Goal: Information Seeking & Learning: Learn about a topic

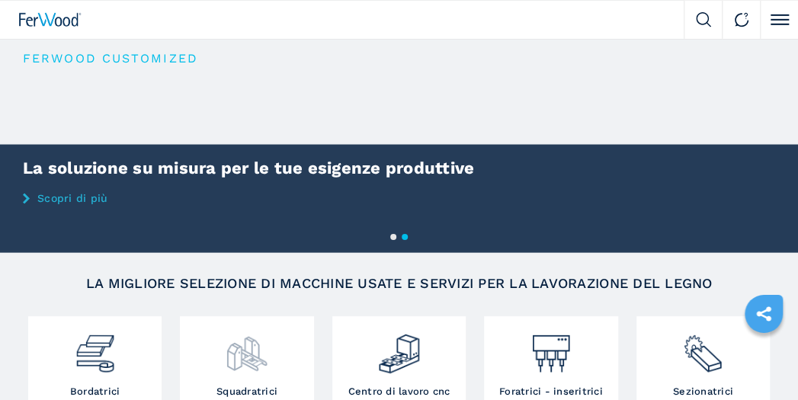
scroll to position [80, 0]
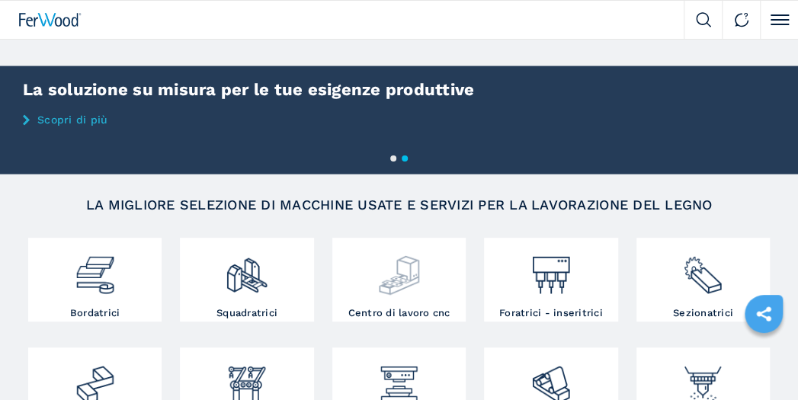
click at [389, 282] on img at bounding box center [399, 270] width 44 height 56
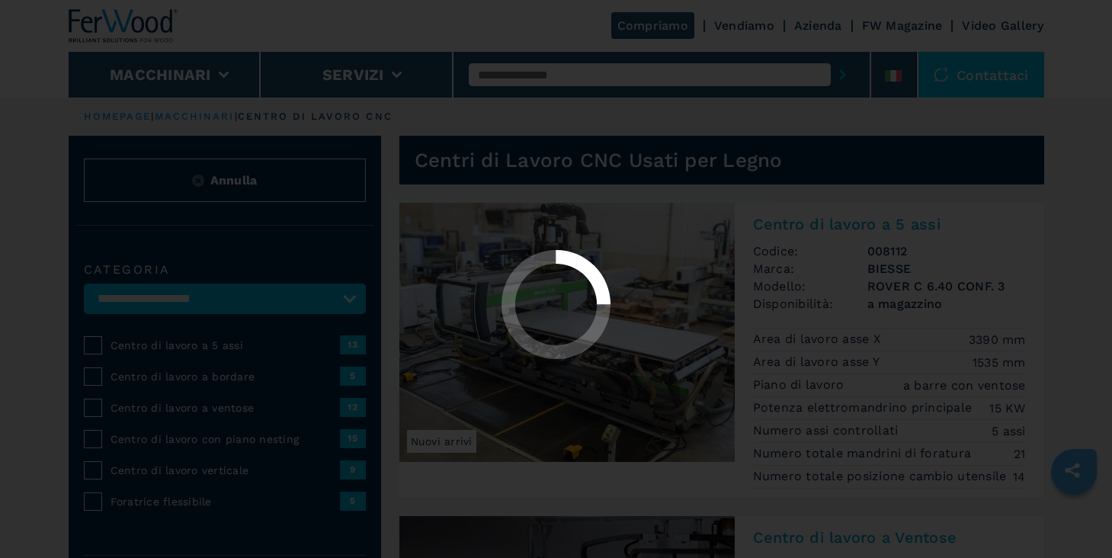
select select "**********"
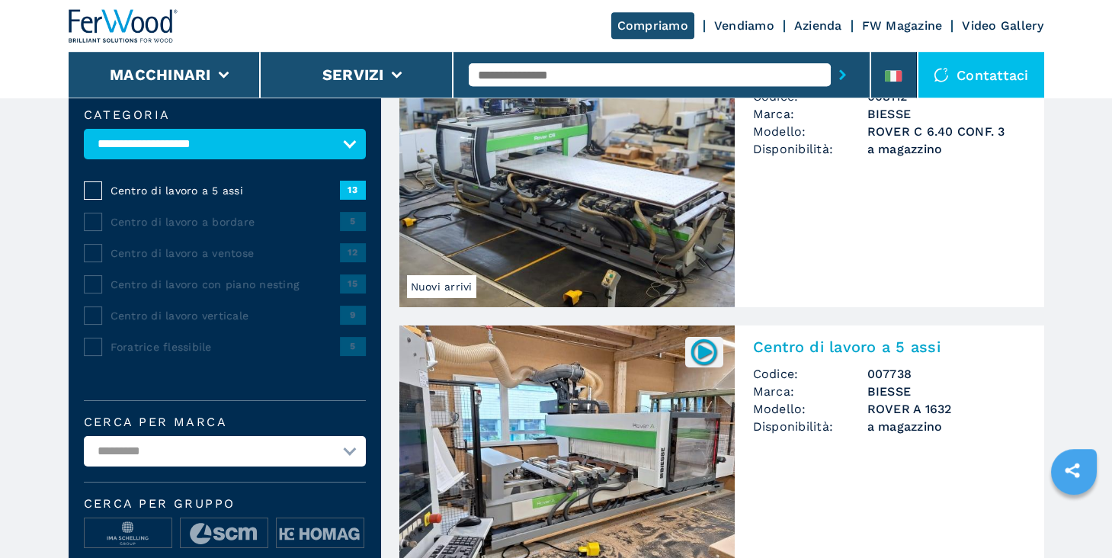
scroll to position [168, 0]
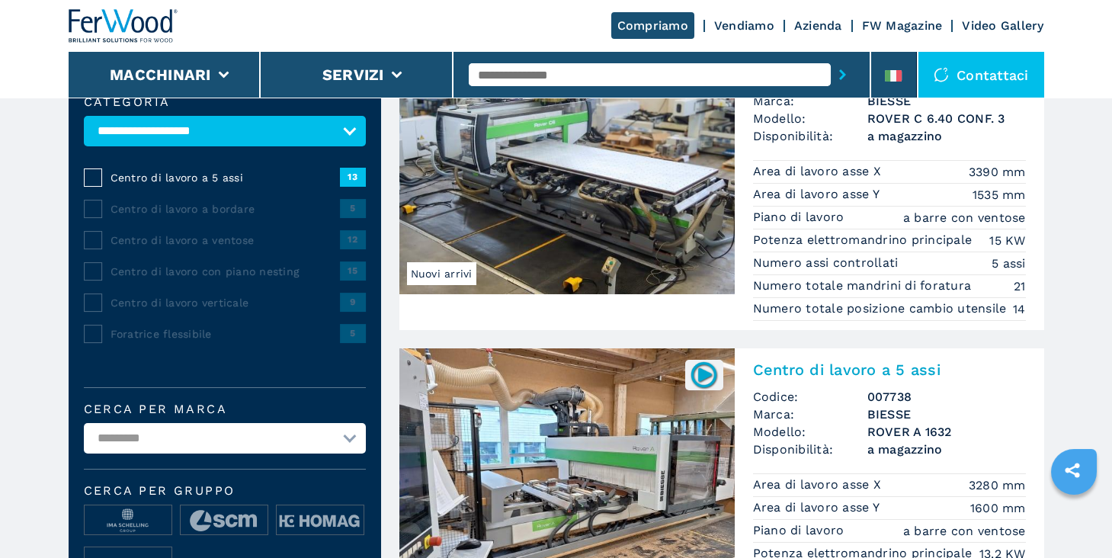
click at [84, 399] on select "**********" at bounding box center [225, 438] width 282 height 30
select select "***"
click option "***" at bounding box center [0, 0] width 0 height 0
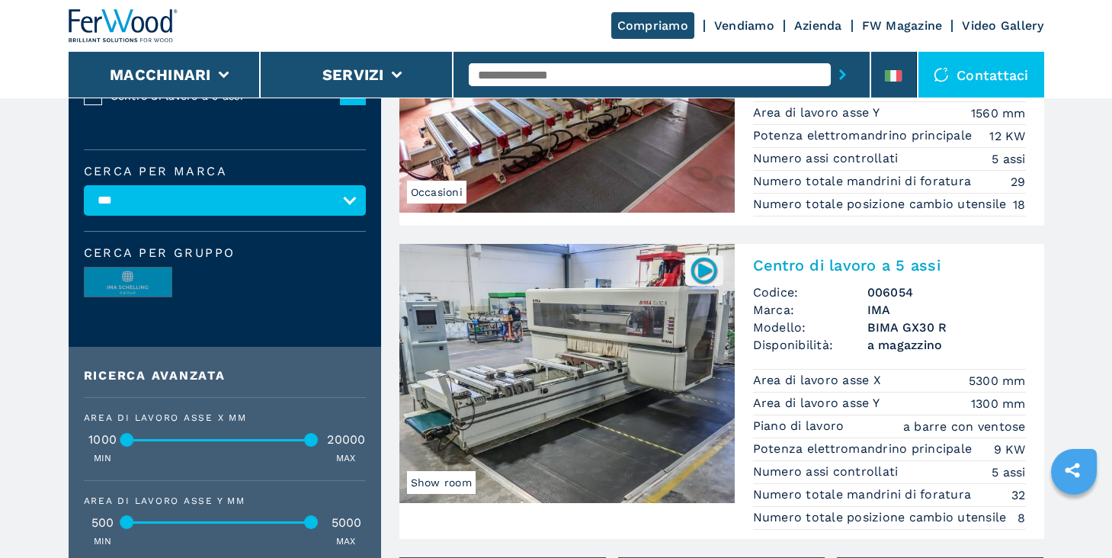
scroll to position [84, 0]
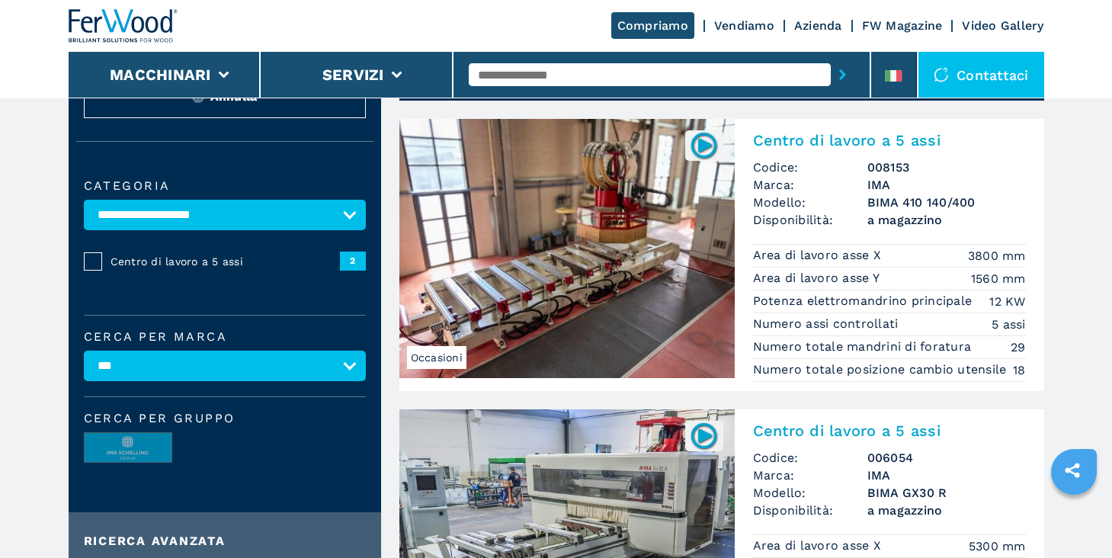
click at [547, 279] on img at bounding box center [566, 248] width 335 height 259
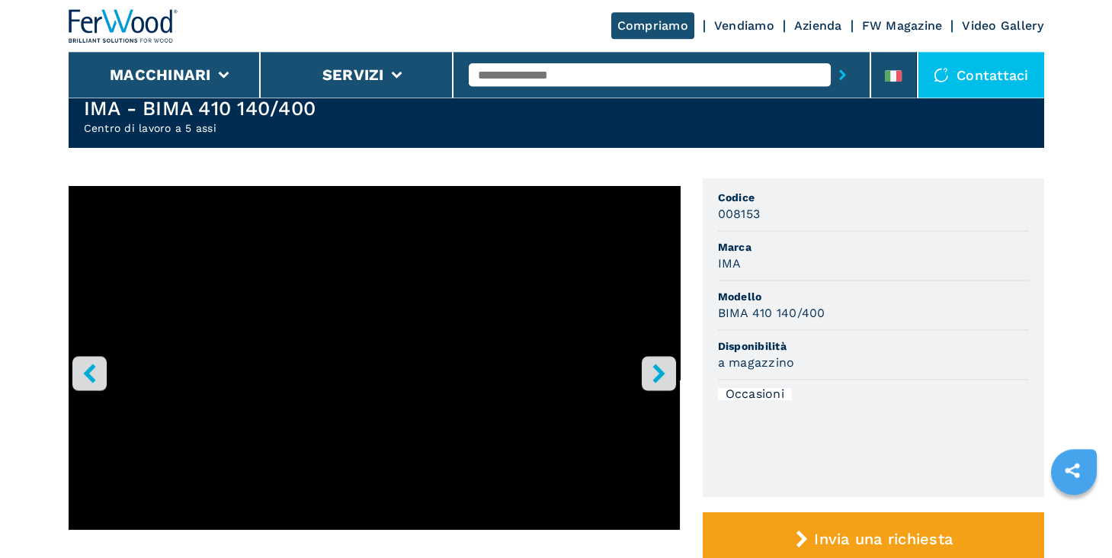
scroll to position [84, 0]
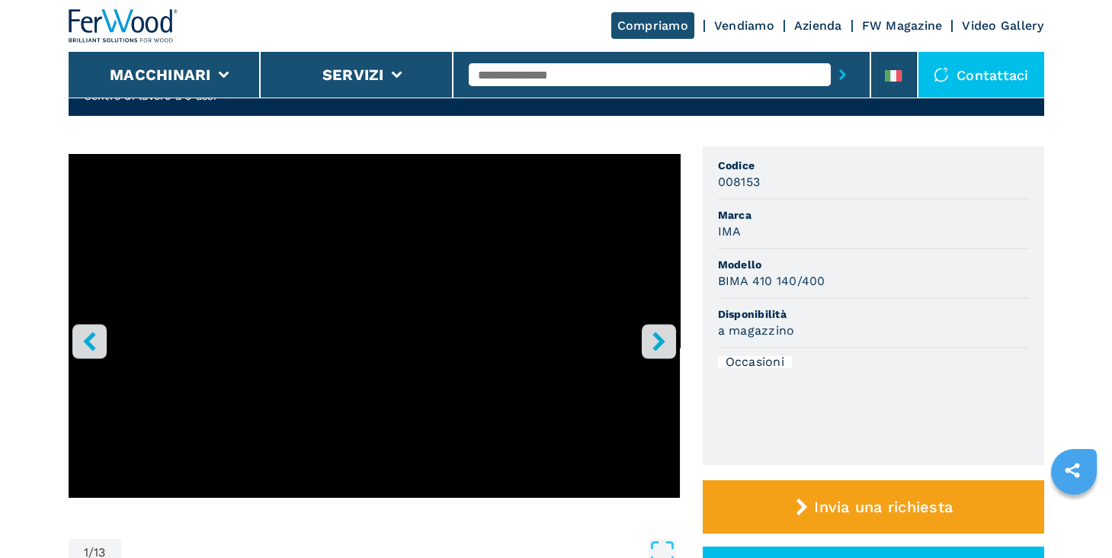
click at [655, 347] on icon "right-button" at bounding box center [658, 341] width 12 height 19
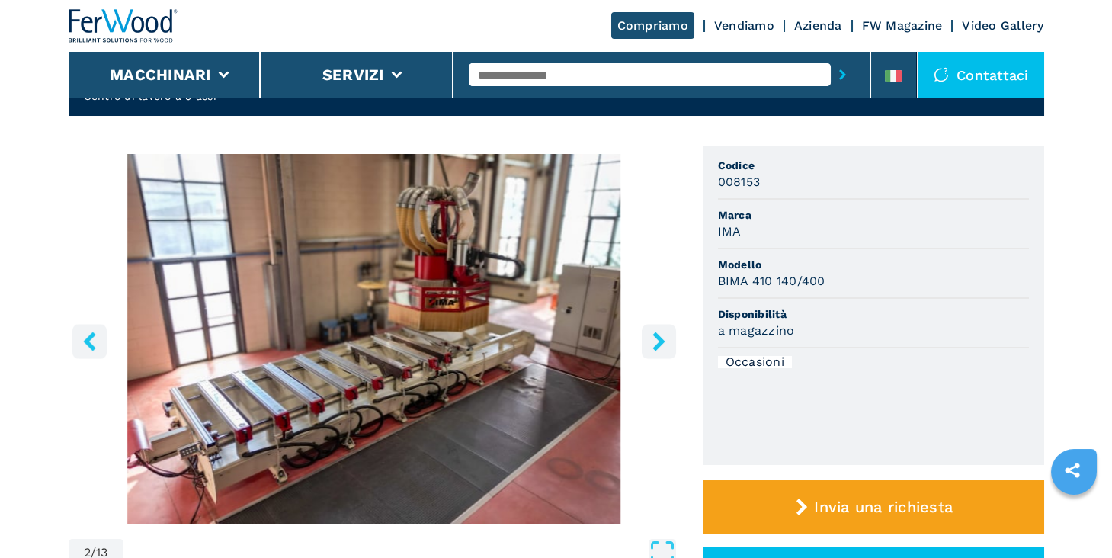
click at [658, 341] on icon "right-button" at bounding box center [658, 341] width 19 height 19
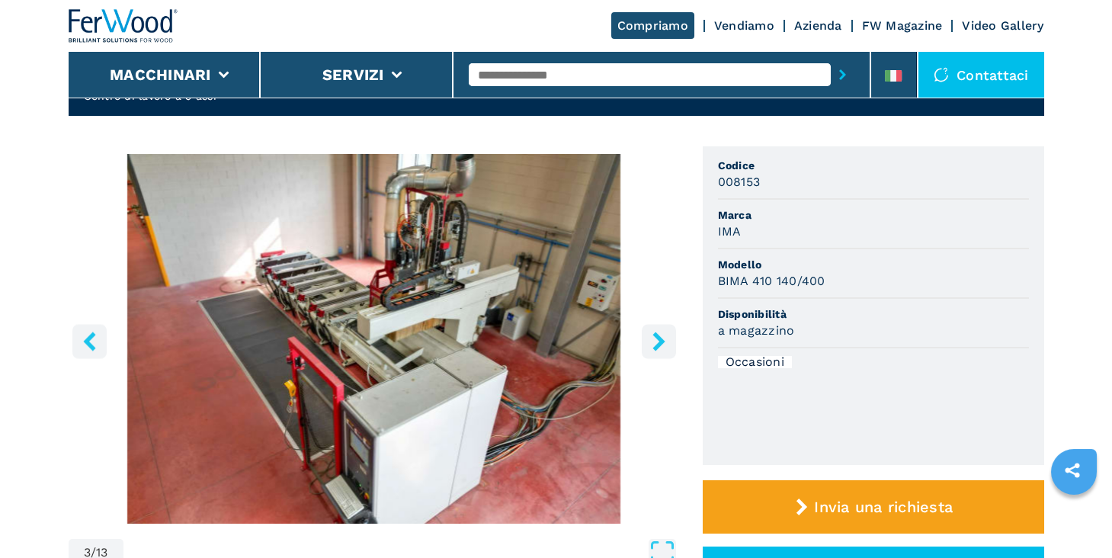
click at [658, 341] on icon "right-button" at bounding box center [658, 341] width 19 height 19
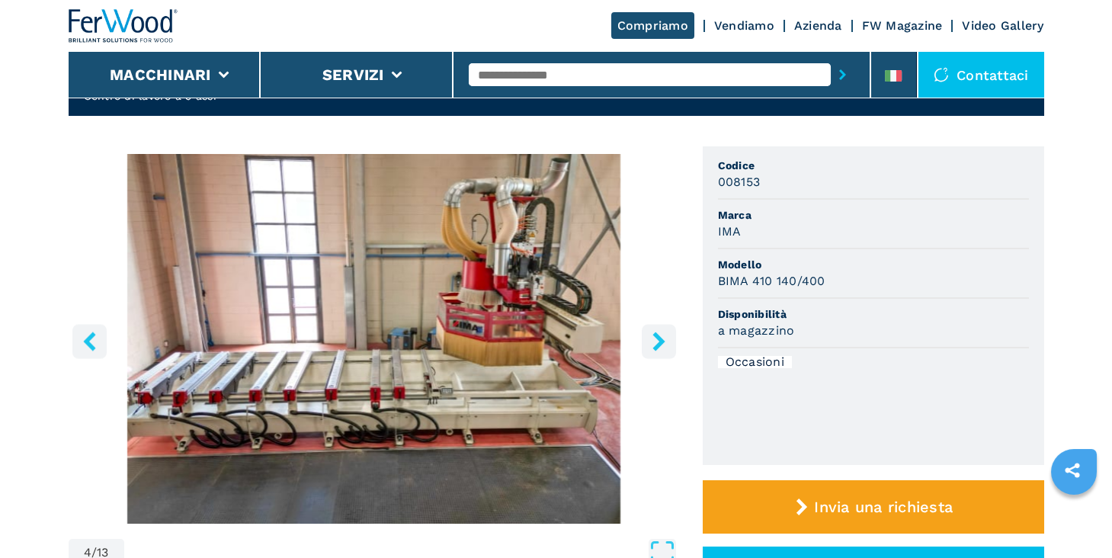
click at [658, 335] on icon "right-button" at bounding box center [658, 341] width 19 height 19
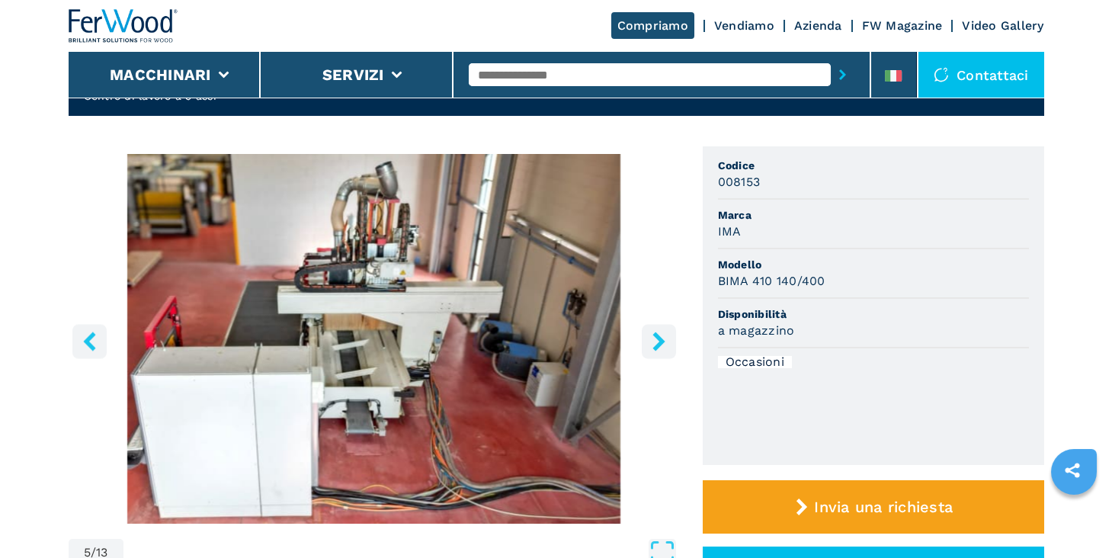
click at [658, 335] on icon "right-button" at bounding box center [658, 341] width 19 height 19
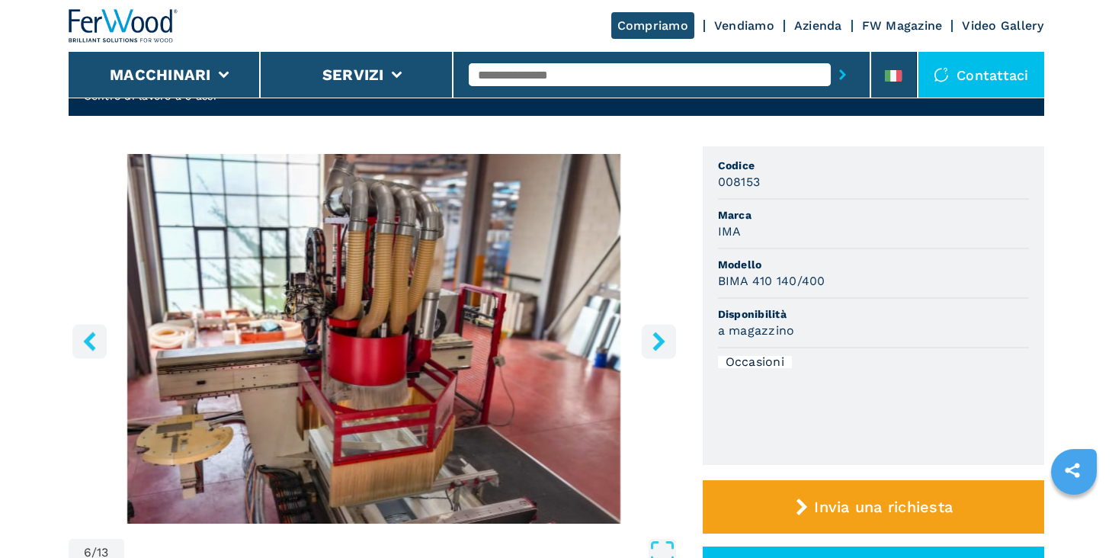
click at [88, 342] on icon "left-button" at bounding box center [89, 341] width 12 height 19
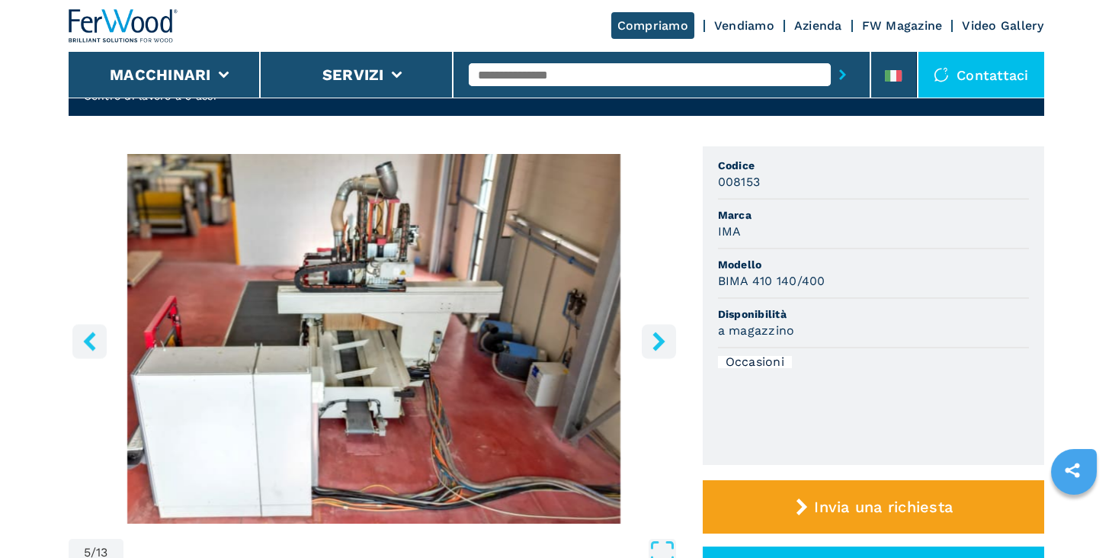
click at [82, 335] on icon "left-button" at bounding box center [89, 341] width 19 height 19
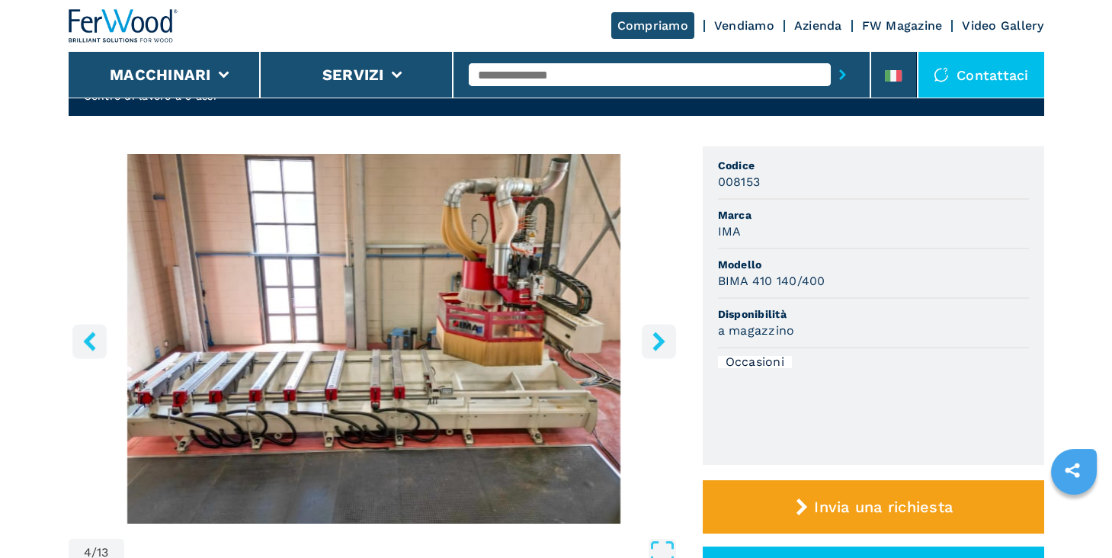
click at [654, 341] on icon "right-button" at bounding box center [658, 341] width 19 height 19
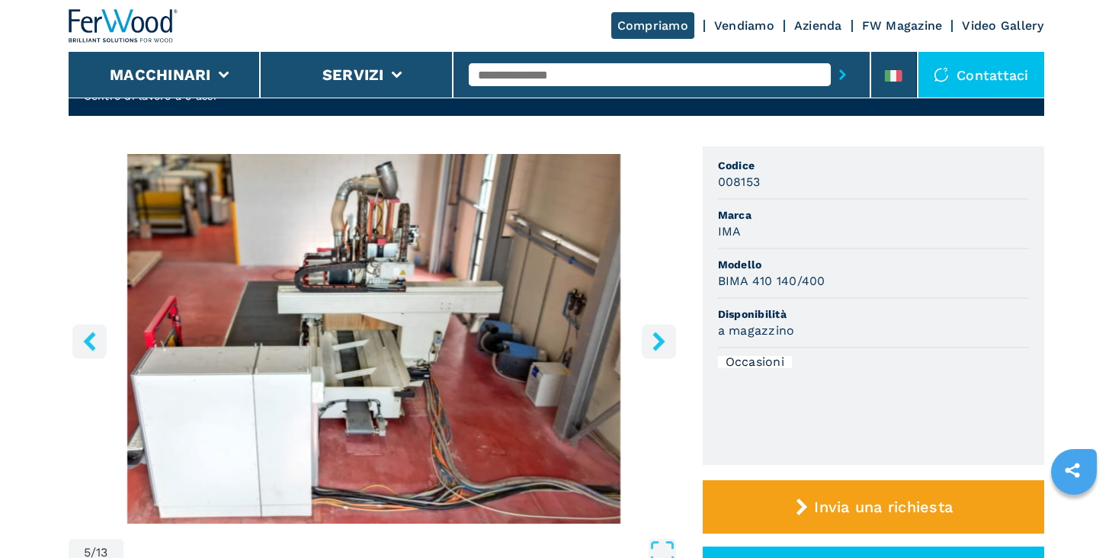
click at [375, 257] on img "Go to Slide 5" at bounding box center [374, 339] width 611 height 370
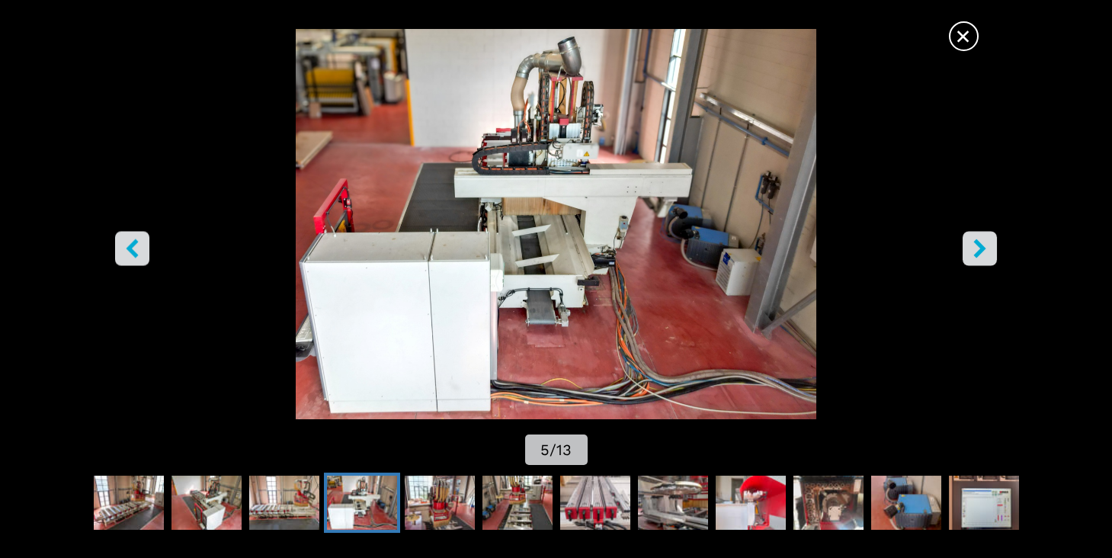
click at [983, 256] on icon "right-button" at bounding box center [979, 248] width 19 height 19
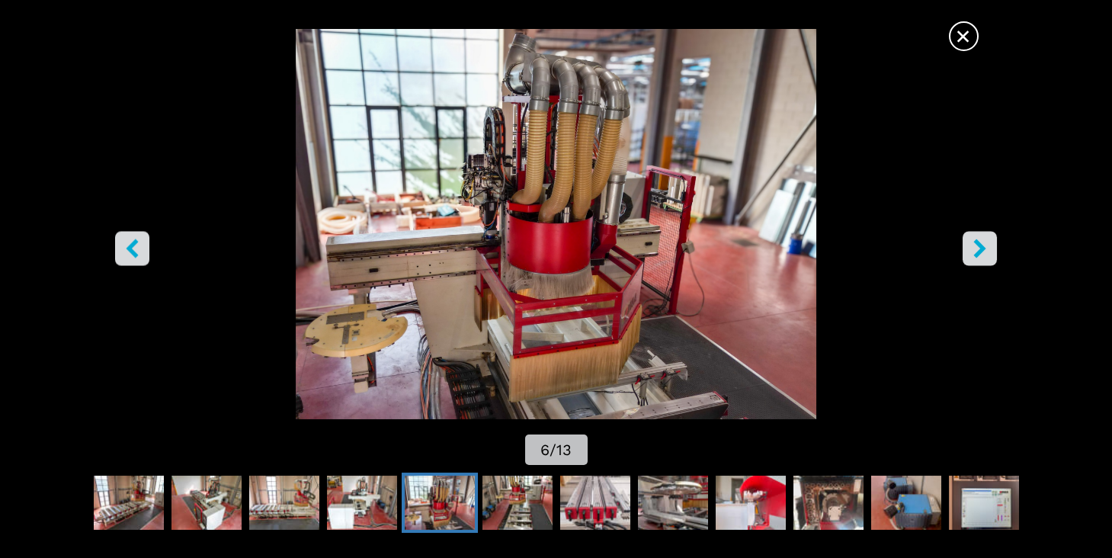
click at [995, 255] on button "right-button" at bounding box center [980, 249] width 34 height 34
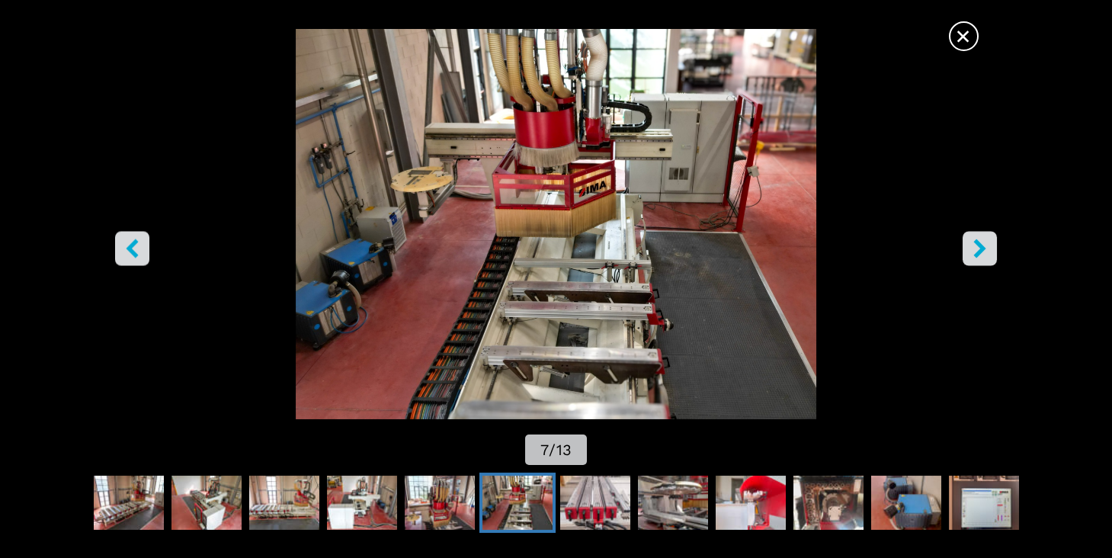
click at [995, 255] on button "right-button" at bounding box center [980, 249] width 34 height 34
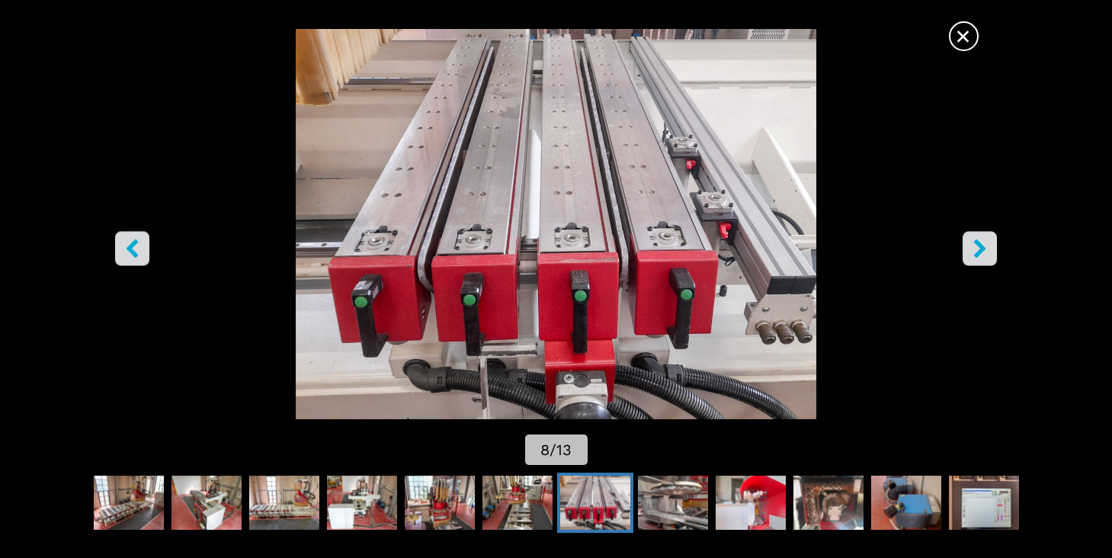
click at [995, 255] on button "right-button" at bounding box center [980, 249] width 34 height 34
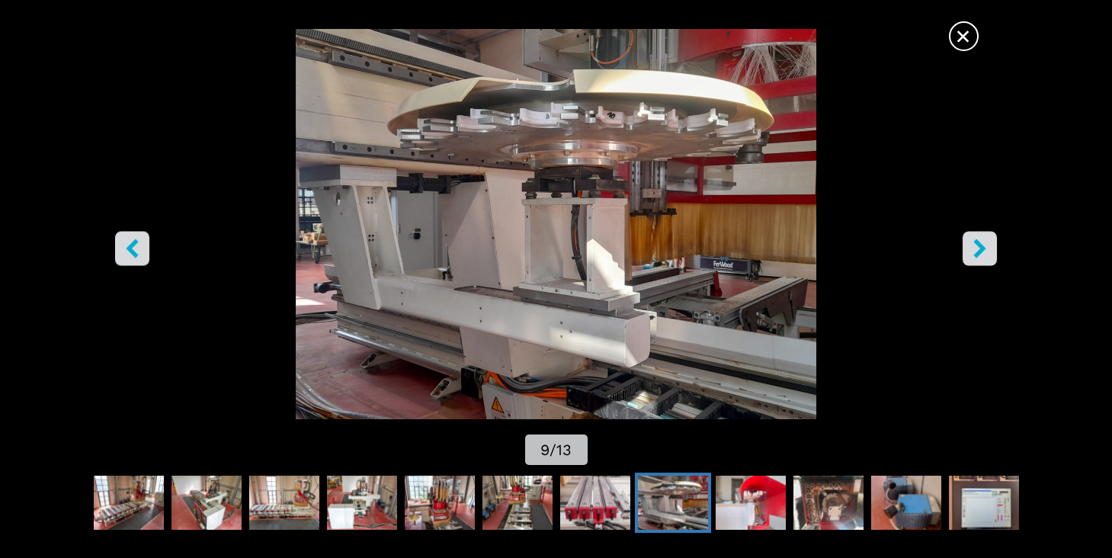
click at [995, 255] on button "right-button" at bounding box center [980, 249] width 34 height 34
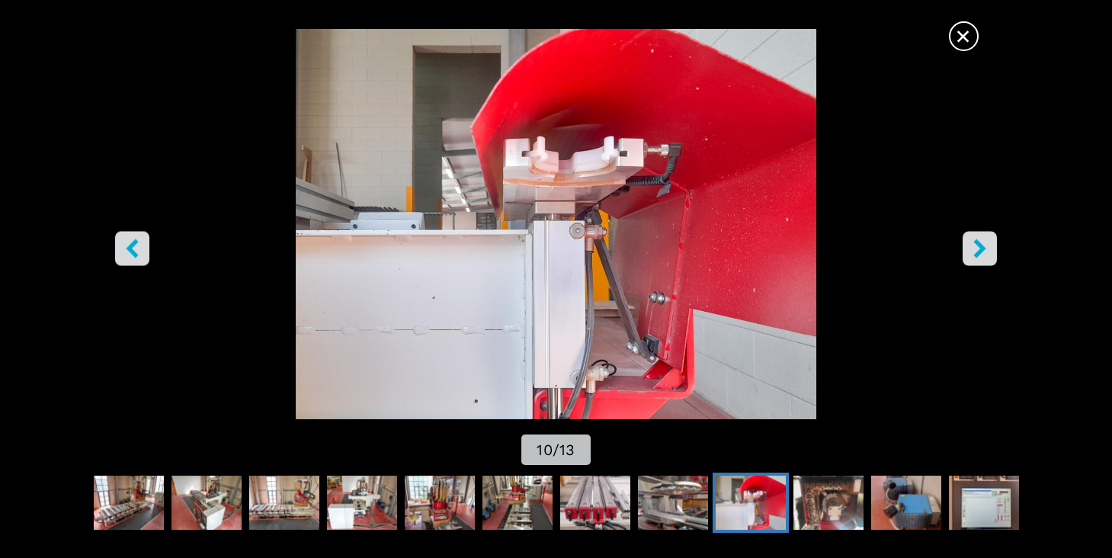
click at [995, 255] on button "right-button" at bounding box center [980, 249] width 34 height 34
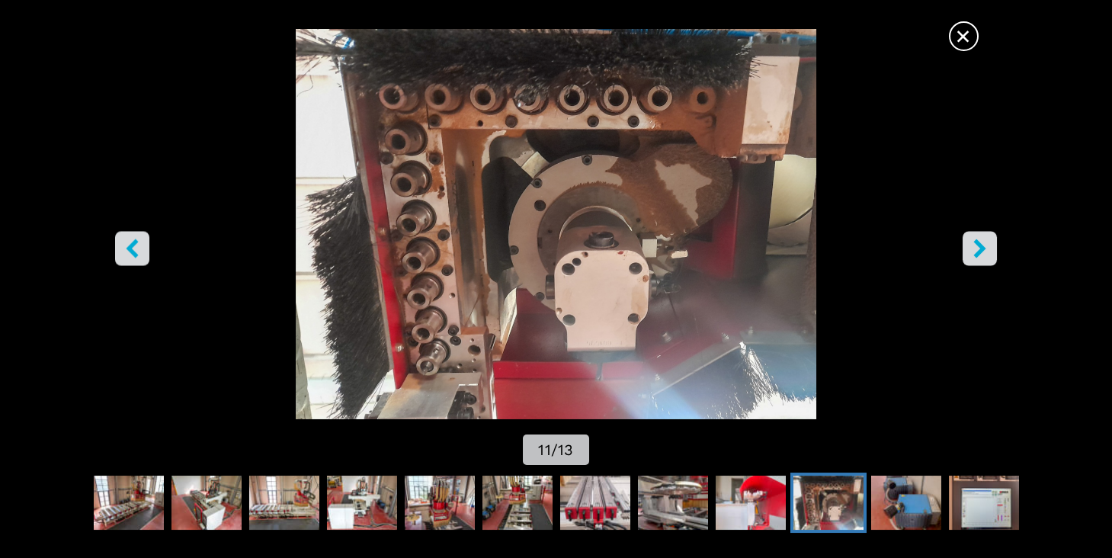
click at [998, 251] on img "Go to Slide 11" at bounding box center [556, 224] width 1001 height 390
click at [979, 251] on icon "right-button" at bounding box center [979, 248] width 19 height 19
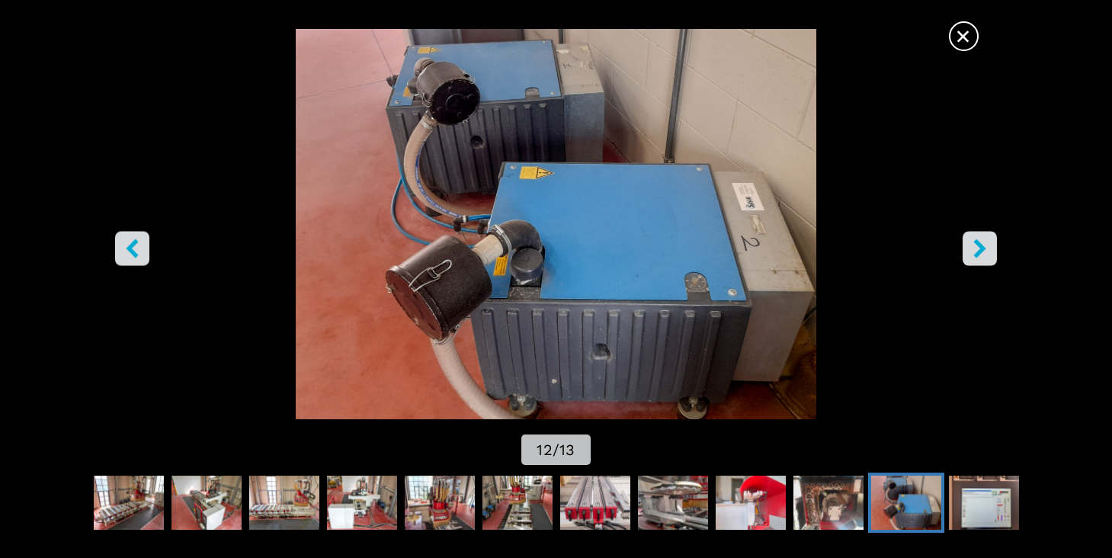
click at [979, 251] on icon "right-button" at bounding box center [979, 248] width 19 height 19
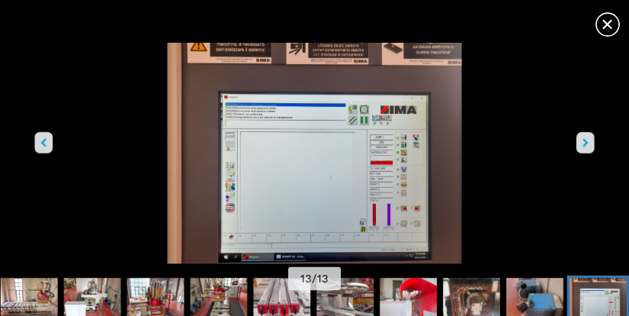
scroll to position [98, 0]
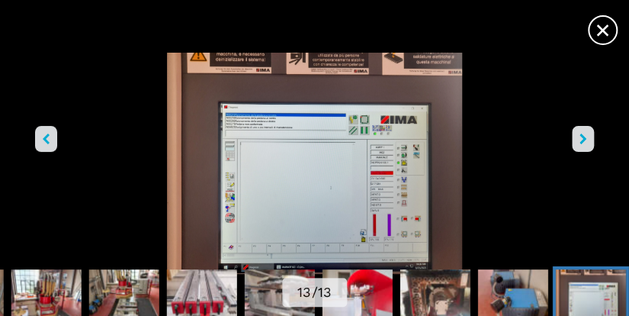
click at [245, 126] on img "Go to Slide 13" at bounding box center [314, 163] width 566 height 221
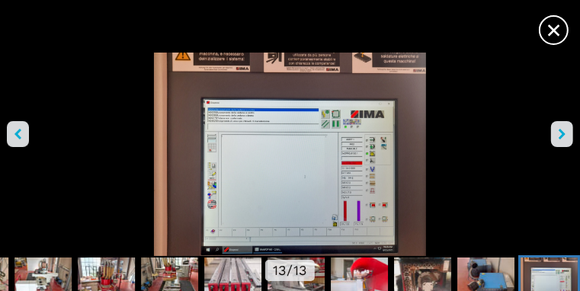
scroll to position [593, 0]
click at [559, 137] on icon "right-button" at bounding box center [562, 134] width 7 height 11
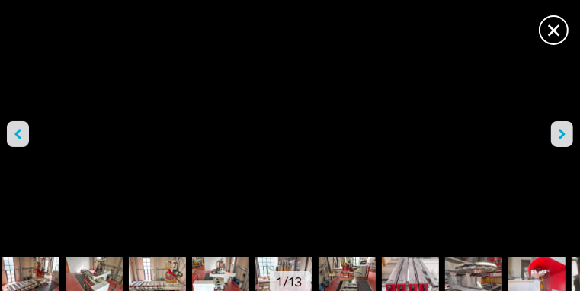
click at [551, 134] on button "right-button" at bounding box center [562, 134] width 22 height 26
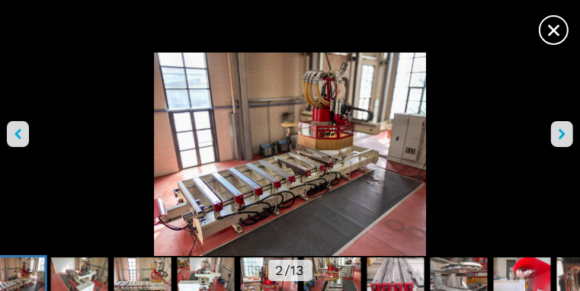
click at [559, 135] on icon "right-button" at bounding box center [562, 134] width 7 height 11
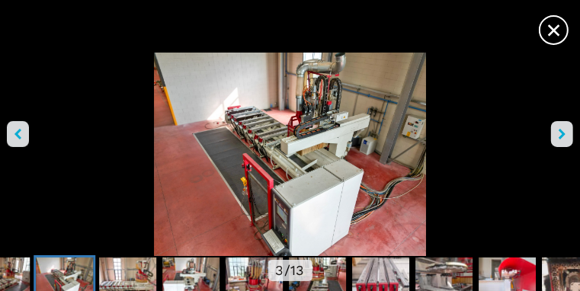
click at [559, 135] on icon "right-button" at bounding box center [562, 134] width 7 height 11
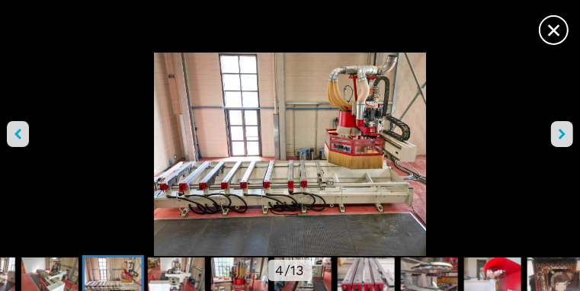
click at [559, 135] on icon "right-button" at bounding box center [562, 134] width 7 height 11
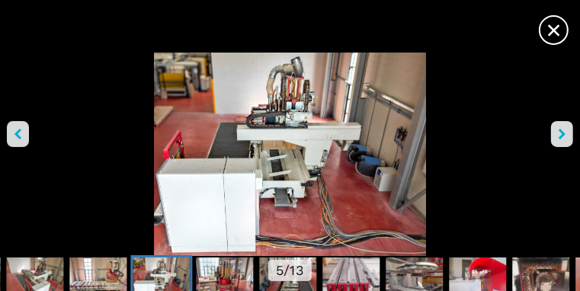
click at [559, 135] on icon "right-button" at bounding box center [562, 134] width 7 height 11
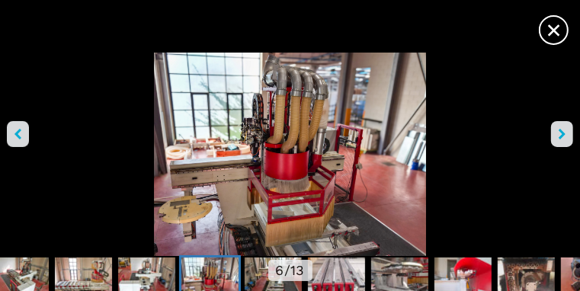
click at [559, 135] on icon "right-button" at bounding box center [562, 134] width 7 height 11
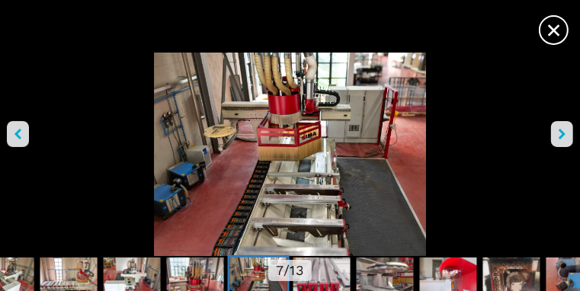
click at [559, 135] on icon "right-button" at bounding box center [562, 134] width 7 height 11
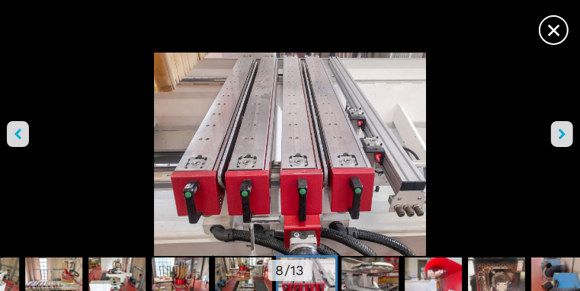
click at [559, 137] on icon "right-button" at bounding box center [562, 134] width 7 height 11
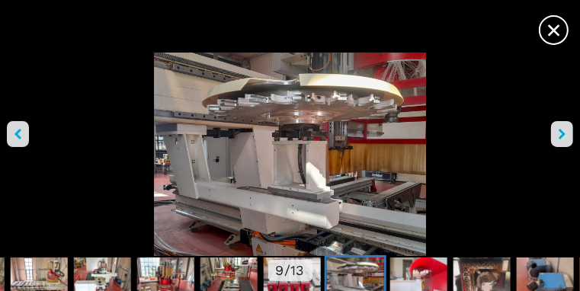
click at [559, 137] on icon "right-button" at bounding box center [562, 134] width 7 height 11
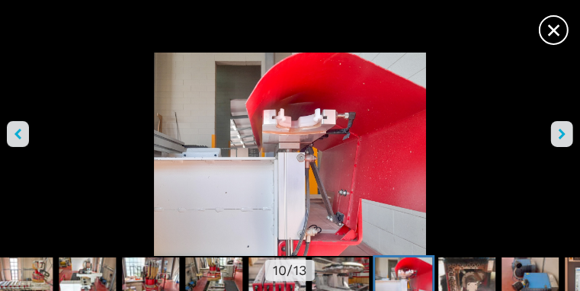
click at [559, 137] on icon "right-button" at bounding box center [562, 134] width 7 height 11
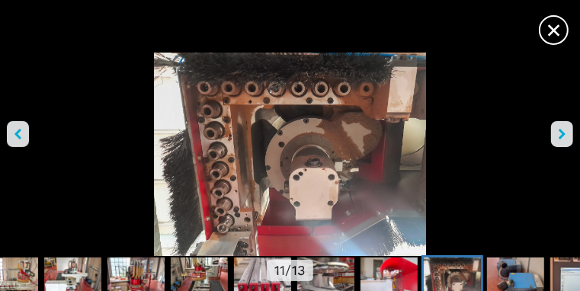
click at [559, 137] on icon "right-button" at bounding box center [562, 134] width 7 height 11
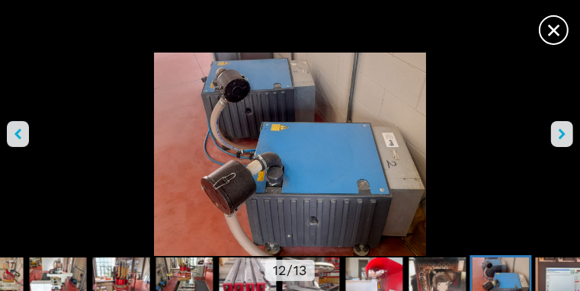
click at [559, 137] on icon "right-button" at bounding box center [562, 134] width 7 height 11
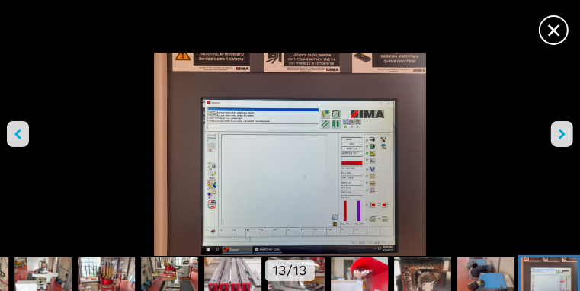
click at [559, 137] on icon "right-button" at bounding box center [562, 134] width 7 height 11
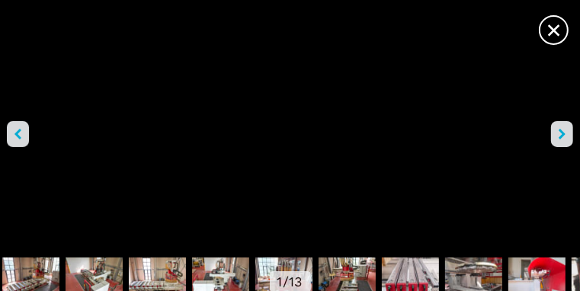
click at [559, 135] on icon "right-button" at bounding box center [562, 134] width 7 height 11
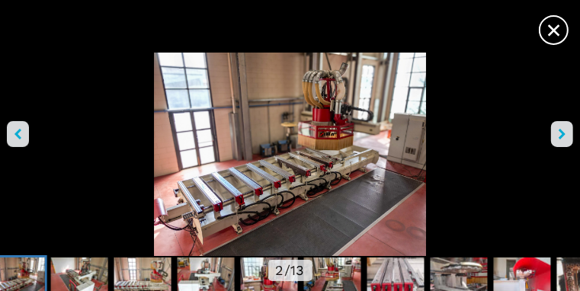
click at [559, 135] on icon "right-button" at bounding box center [562, 134] width 7 height 11
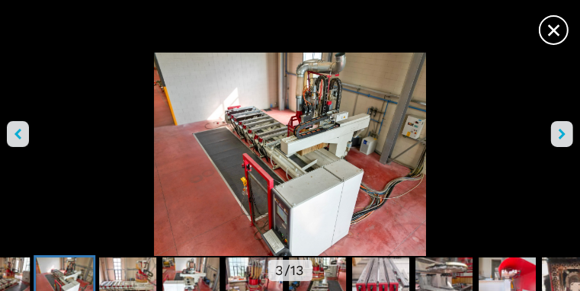
click at [559, 135] on icon "right-button" at bounding box center [562, 134] width 7 height 11
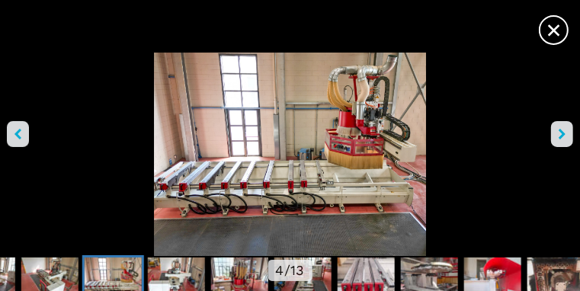
click at [559, 135] on icon "right-button" at bounding box center [562, 134] width 7 height 11
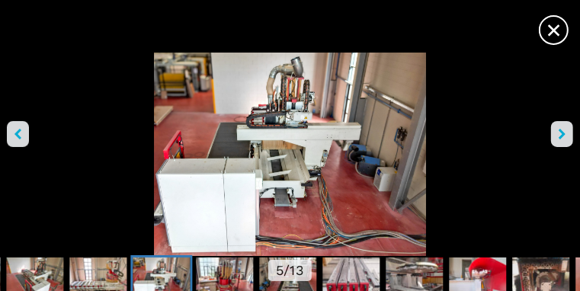
click at [559, 135] on icon "right-button" at bounding box center [562, 134] width 7 height 11
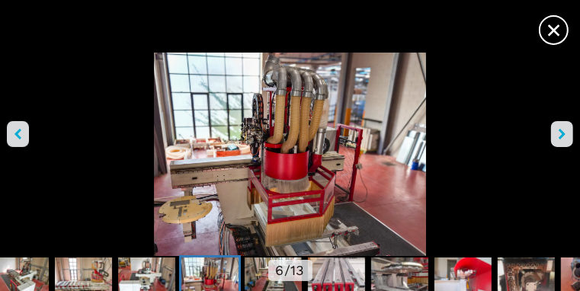
click at [216, 148] on img "Go to Slide 6" at bounding box center [290, 154] width 580 height 203
click at [551, 136] on button "right-button" at bounding box center [562, 134] width 22 height 26
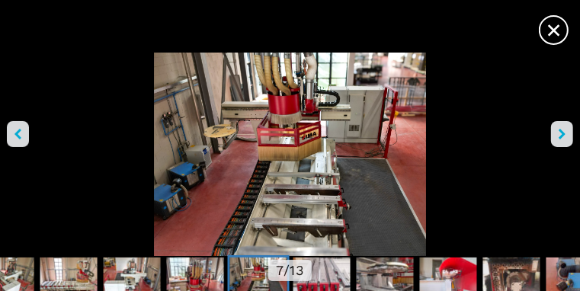
click at [559, 136] on icon "right-button" at bounding box center [562, 134] width 7 height 11
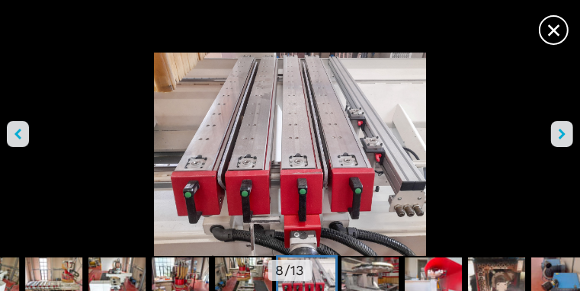
click at [559, 136] on icon "right-button" at bounding box center [562, 134] width 7 height 11
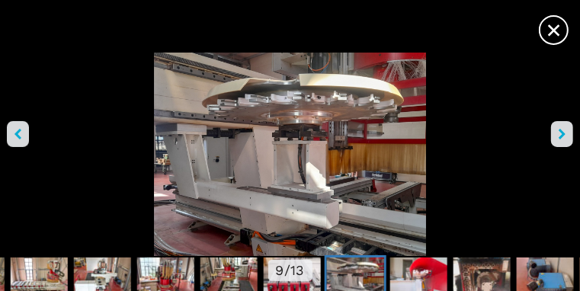
click at [559, 136] on icon "right-button" at bounding box center [562, 134] width 7 height 11
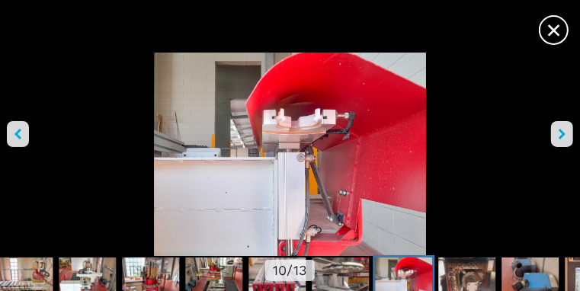
click at [559, 136] on icon "right-button" at bounding box center [562, 134] width 7 height 11
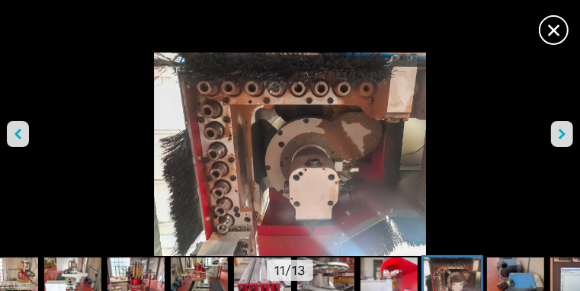
click at [559, 136] on icon "right-button" at bounding box center [562, 134] width 7 height 11
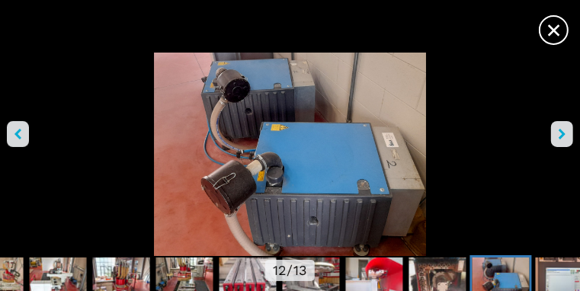
click at [559, 136] on icon "right-button" at bounding box center [562, 134] width 7 height 11
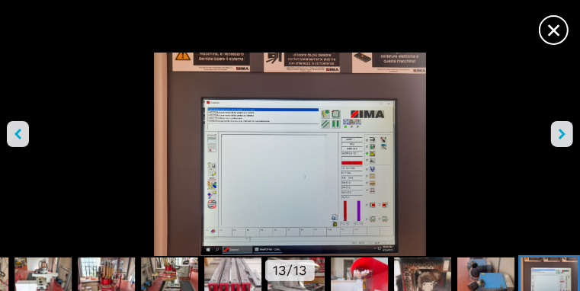
click at [551, 140] on button "right-button" at bounding box center [562, 134] width 22 height 26
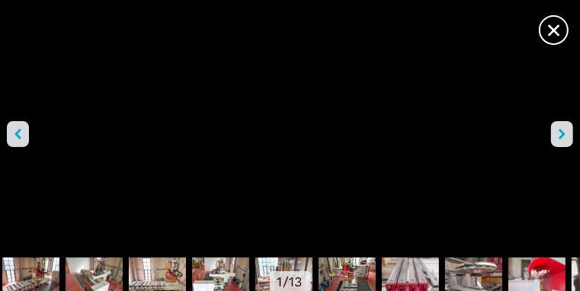
click at [559, 139] on icon "right-button" at bounding box center [562, 134] width 7 height 11
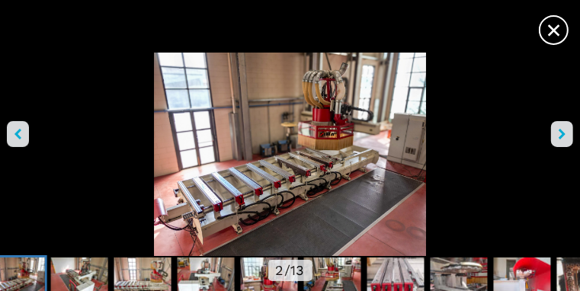
click at [559, 139] on icon "right-button" at bounding box center [562, 134] width 7 height 11
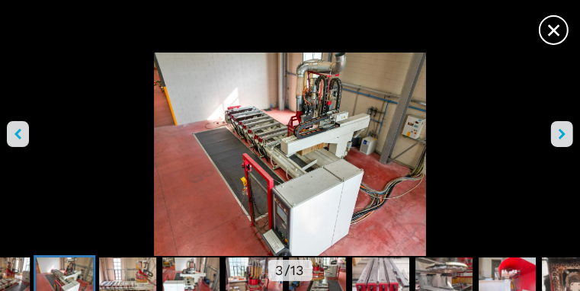
click at [559, 139] on icon "right-button" at bounding box center [562, 134] width 7 height 11
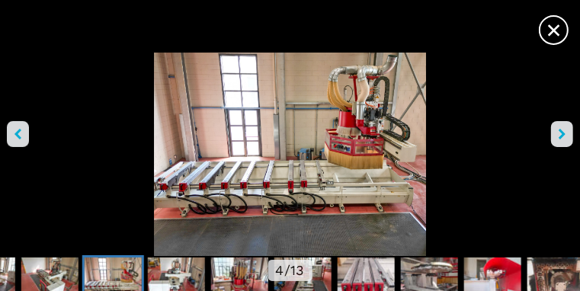
click at [559, 139] on icon "right-button" at bounding box center [562, 134] width 7 height 11
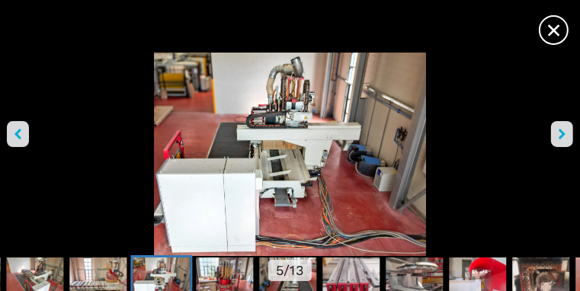
click at [559, 136] on icon "right-button" at bounding box center [562, 134] width 7 height 11
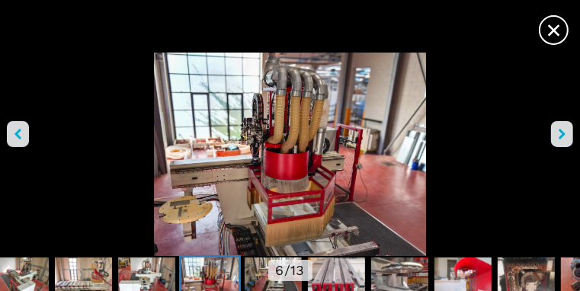
click at [559, 137] on icon "right-button" at bounding box center [562, 134] width 7 height 11
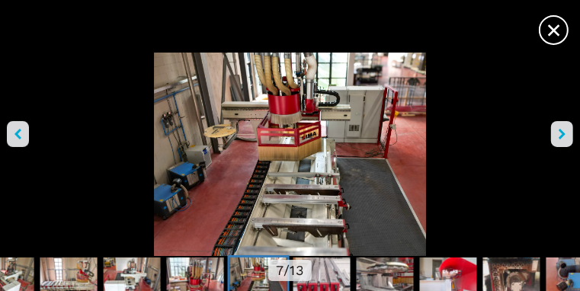
click at [559, 137] on icon "right-button" at bounding box center [562, 134] width 7 height 11
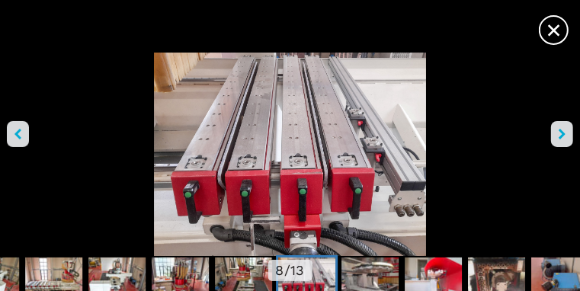
click at [559, 136] on icon "right-button" at bounding box center [562, 134] width 7 height 11
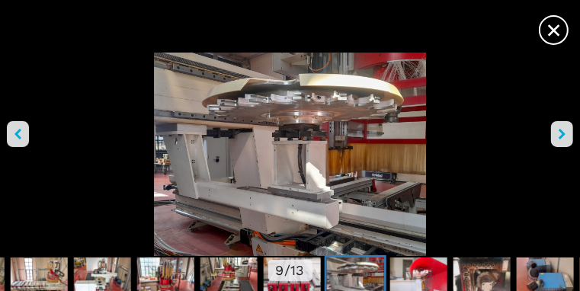
click at [559, 137] on icon "right-button" at bounding box center [562, 134] width 7 height 11
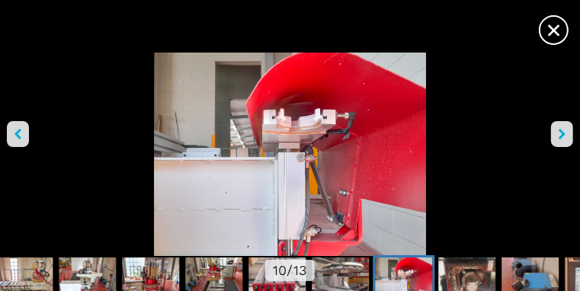
click at [559, 137] on icon "right-button" at bounding box center [562, 134] width 7 height 11
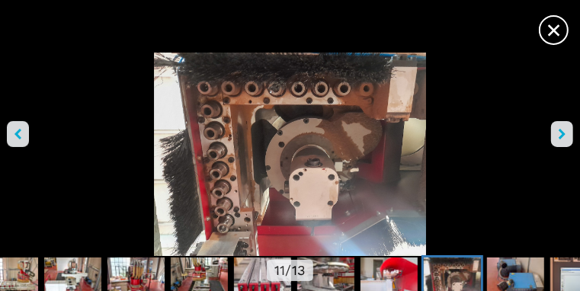
click at [559, 137] on icon "right-button" at bounding box center [562, 134] width 7 height 11
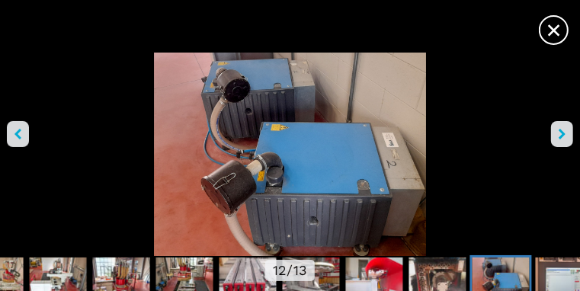
click at [559, 137] on icon "right-button" at bounding box center [562, 134] width 7 height 11
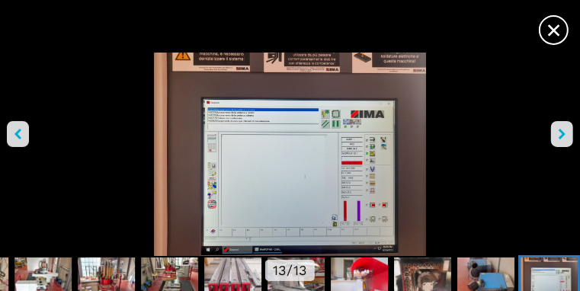
click at [551, 139] on button "right-button" at bounding box center [562, 134] width 22 height 26
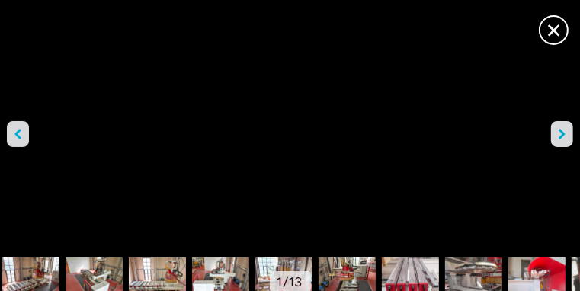
click at [551, 133] on button "right-button" at bounding box center [562, 134] width 22 height 26
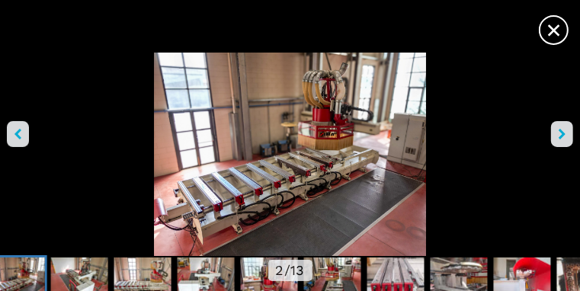
click at [559, 136] on icon "right-button" at bounding box center [562, 134] width 7 height 11
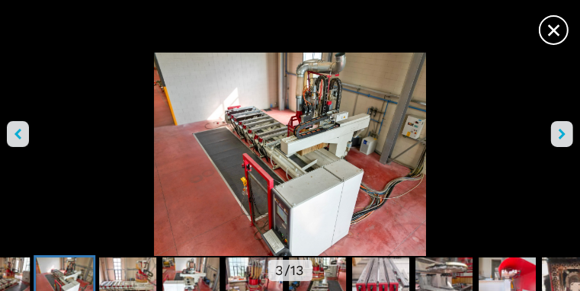
click at [559, 136] on icon "right-button" at bounding box center [562, 134] width 7 height 11
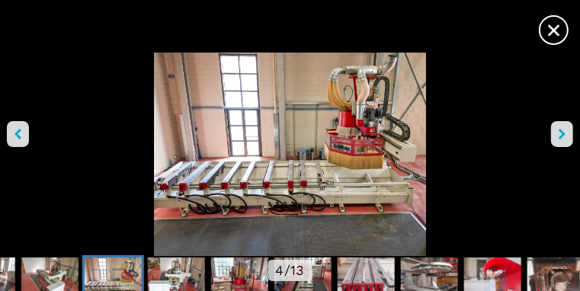
click at [559, 136] on icon "right-button" at bounding box center [562, 134] width 7 height 11
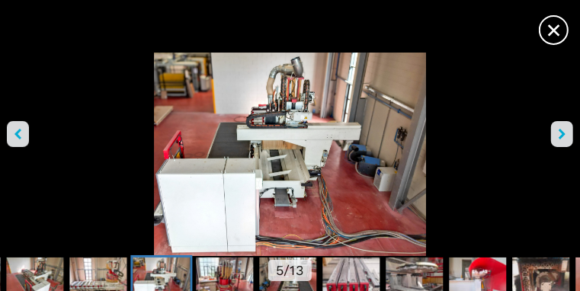
click at [559, 136] on icon "right-button" at bounding box center [562, 134] width 7 height 11
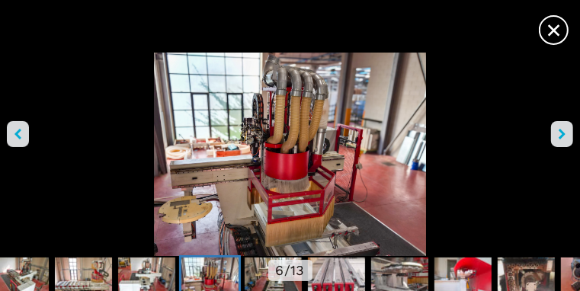
click at [559, 136] on icon "right-button" at bounding box center [562, 134] width 7 height 11
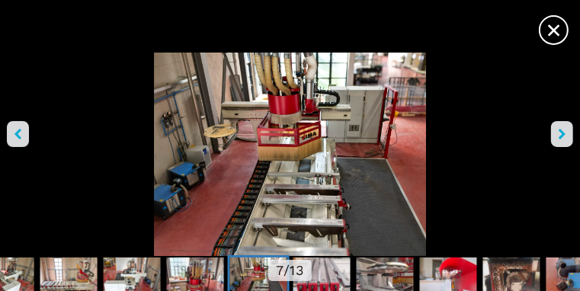
click at [559, 136] on icon "right-button" at bounding box center [562, 134] width 7 height 11
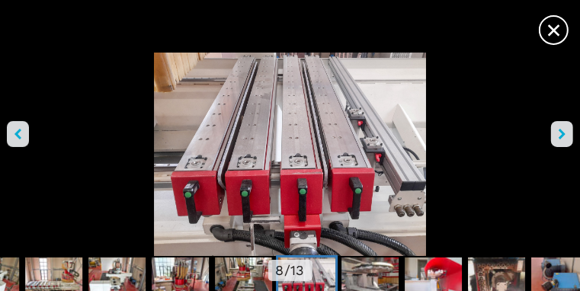
click at [559, 136] on icon "right-button" at bounding box center [562, 134] width 7 height 11
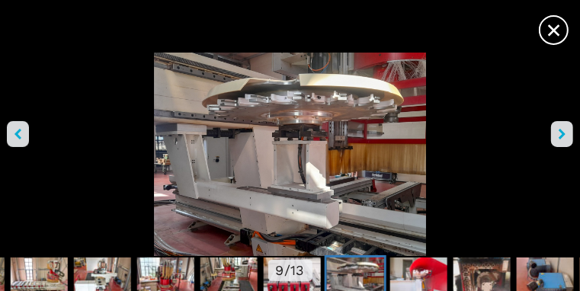
click at [559, 136] on icon "right-button" at bounding box center [562, 134] width 7 height 11
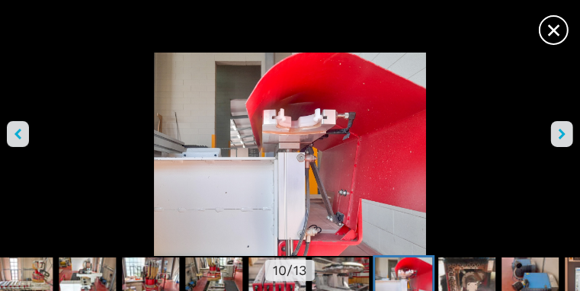
click at [559, 134] on icon "right-button" at bounding box center [562, 134] width 7 height 11
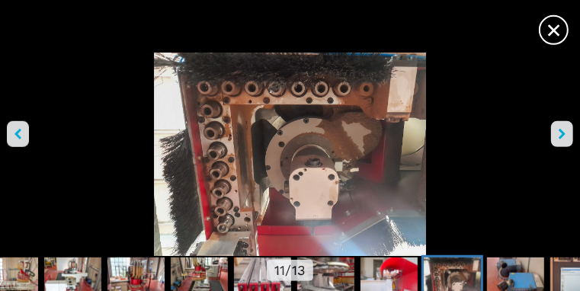
scroll to position [758, 0]
click at [317, 196] on img "Go to Slide 11" at bounding box center [290, 154] width 580 height 203
click at [551, 134] on button "right-button" at bounding box center [562, 134] width 22 height 26
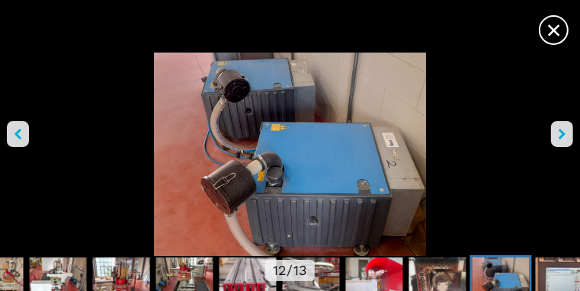
click at [551, 134] on button "right-button" at bounding box center [562, 134] width 22 height 26
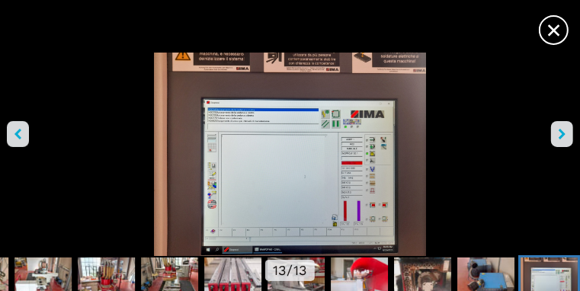
click at [551, 134] on button "right-button" at bounding box center [562, 134] width 22 height 26
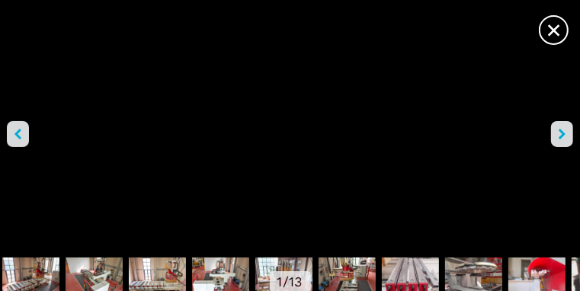
click at [551, 134] on button "right-button" at bounding box center [562, 134] width 22 height 26
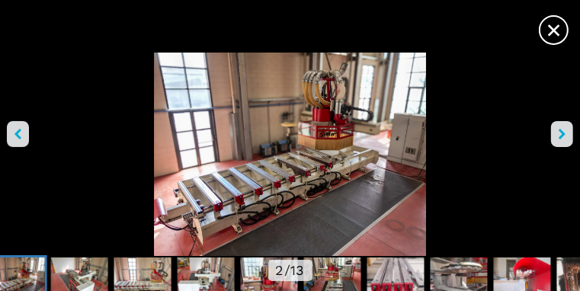
click at [551, 134] on button "right-button" at bounding box center [562, 134] width 22 height 26
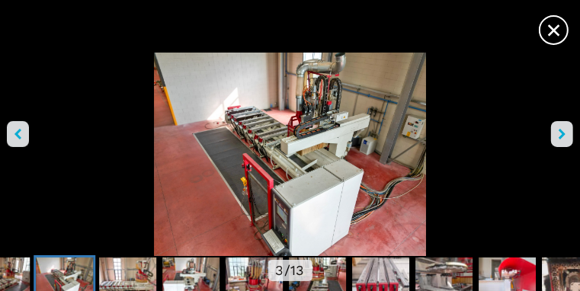
click at [551, 133] on button "right-button" at bounding box center [562, 134] width 22 height 26
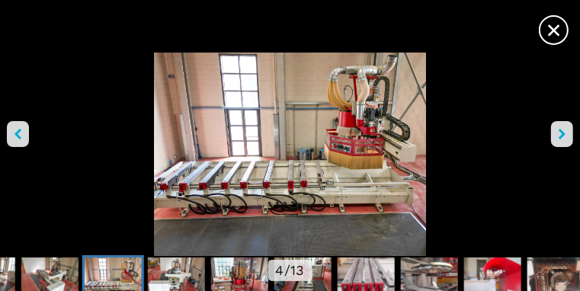
click at [551, 133] on button "right-button" at bounding box center [562, 134] width 22 height 26
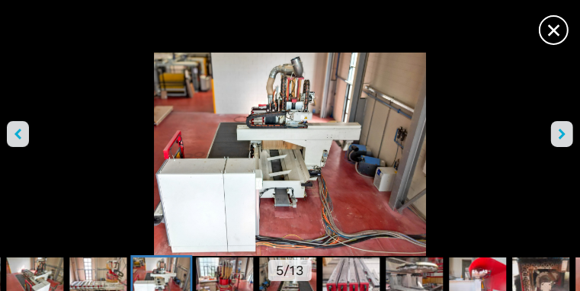
click at [551, 133] on button "right-button" at bounding box center [562, 134] width 22 height 26
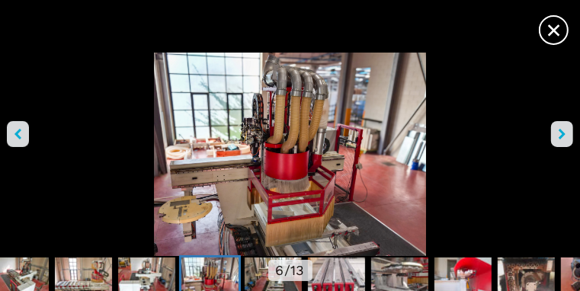
click at [551, 138] on button "right-button" at bounding box center [562, 134] width 22 height 26
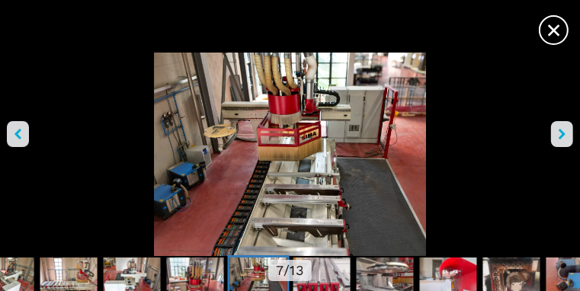
scroll to position [511, 0]
click at [225, 136] on img "Go to Slide 7" at bounding box center [290, 154] width 580 height 203
click at [551, 137] on button "right-button" at bounding box center [562, 134] width 22 height 26
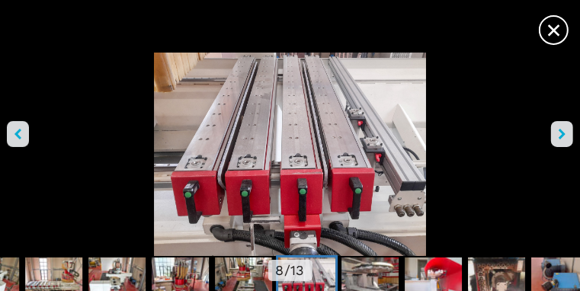
click at [559, 134] on icon "right-button" at bounding box center [562, 134] width 7 height 11
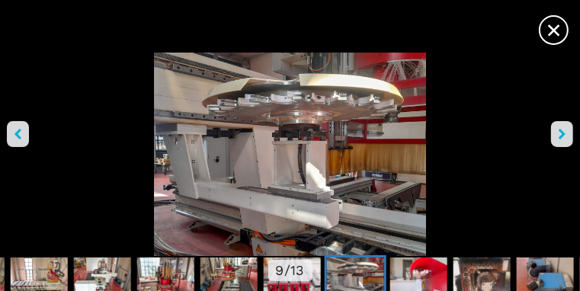
click at [559, 132] on icon "right-button" at bounding box center [562, 134] width 7 height 11
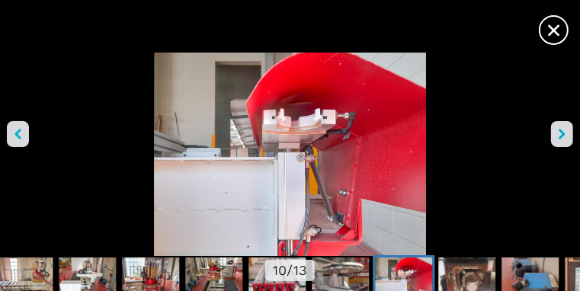
click at [21, 136] on icon "left-button" at bounding box center [17, 134] width 7 height 11
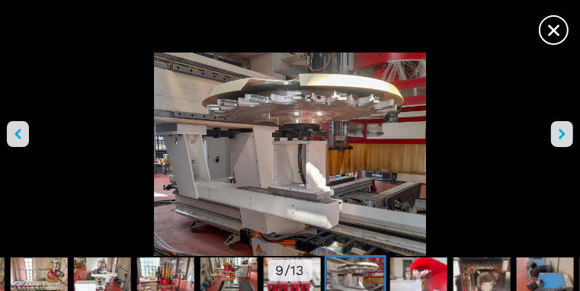
click at [21, 136] on icon "left-button" at bounding box center [17, 134] width 7 height 11
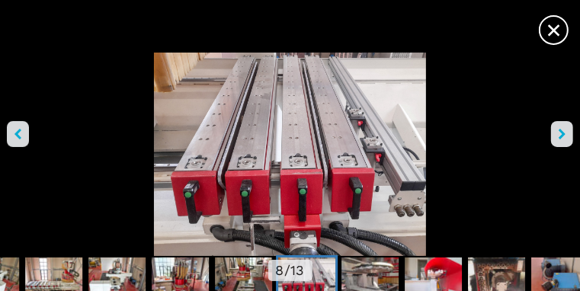
click at [21, 136] on icon "left-button" at bounding box center [17, 134] width 7 height 11
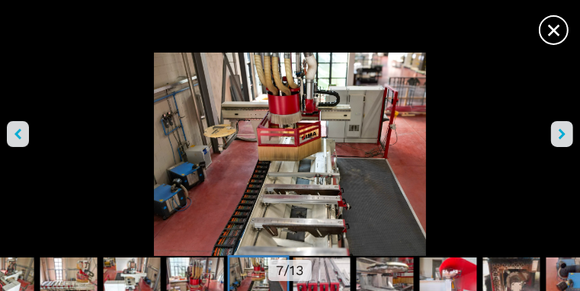
click at [21, 136] on icon "left-button" at bounding box center [17, 134] width 7 height 11
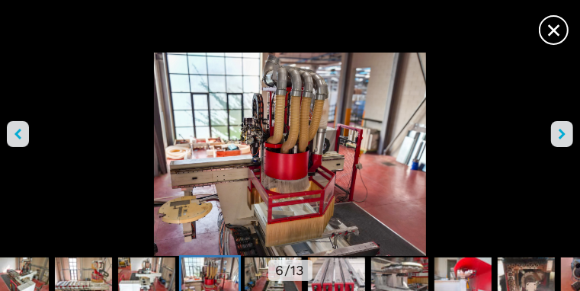
click at [21, 134] on icon "left-button" at bounding box center [17, 134] width 7 height 11
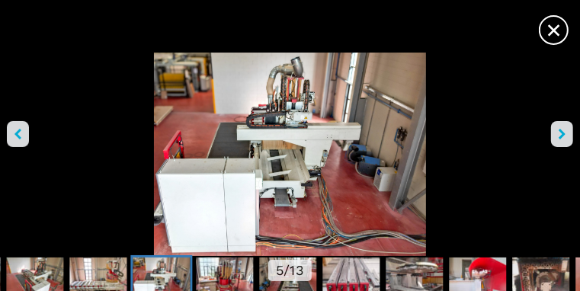
click at [21, 134] on icon "left-button" at bounding box center [17, 134] width 7 height 11
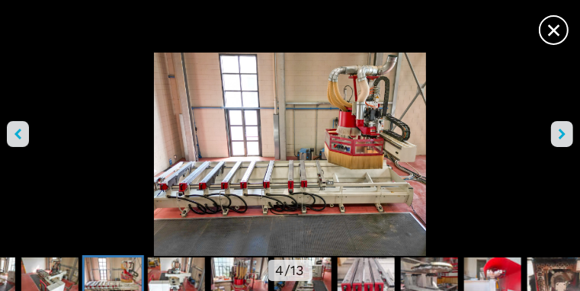
click at [21, 134] on icon "left-button" at bounding box center [17, 134] width 7 height 11
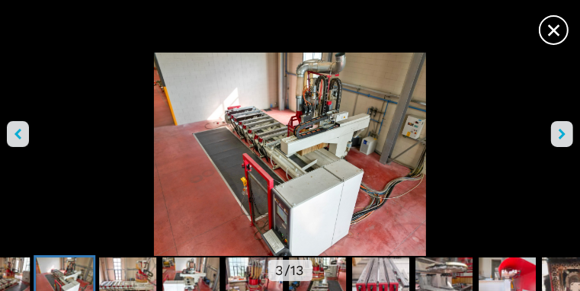
click at [21, 134] on icon "left-button" at bounding box center [17, 134] width 7 height 11
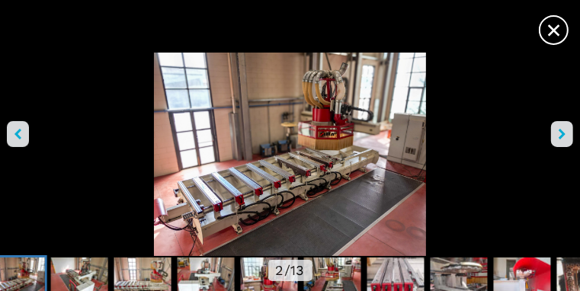
click at [21, 134] on icon "left-button" at bounding box center [17, 134] width 7 height 11
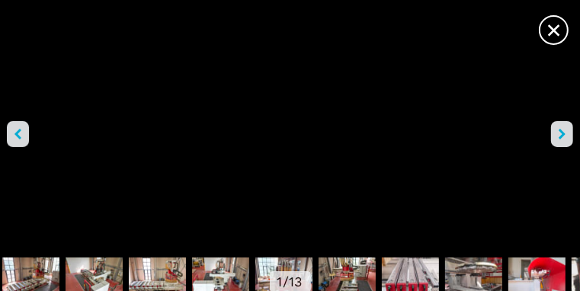
click at [21, 134] on icon "left-button" at bounding box center [17, 134] width 7 height 11
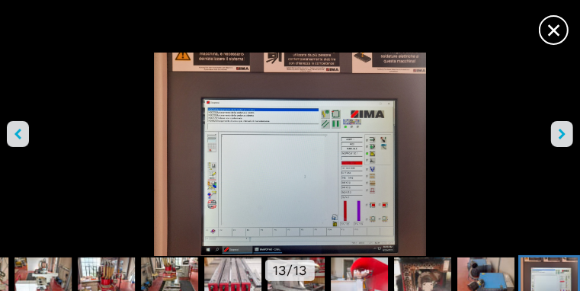
click at [559, 36] on span "×" at bounding box center [553, 27] width 27 height 27
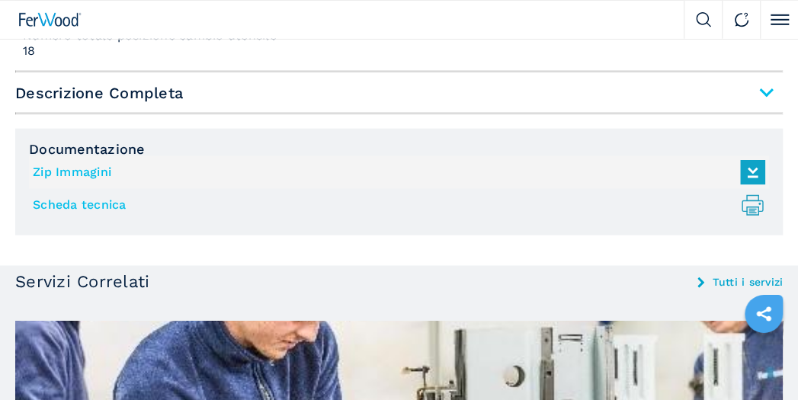
scroll to position [1325, 0]
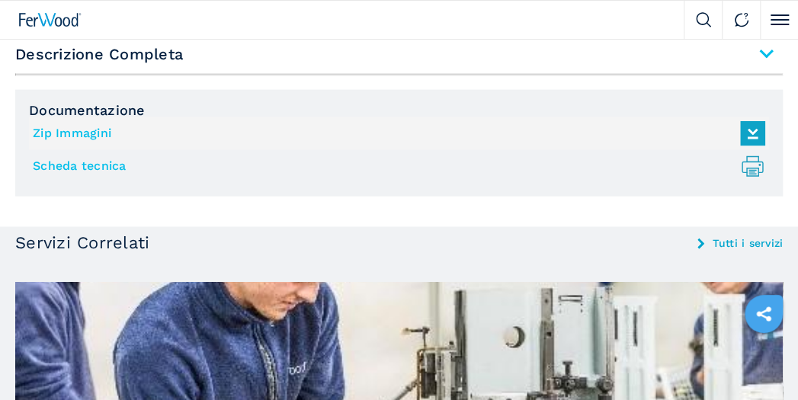
click at [88, 162] on link "Scheda tecnica .prefix__st0{stroke-linecap:round;stroke-linejoin:round}.prefix_…" at bounding box center [395, 166] width 725 height 25
